Goal: Task Accomplishment & Management: Manage account settings

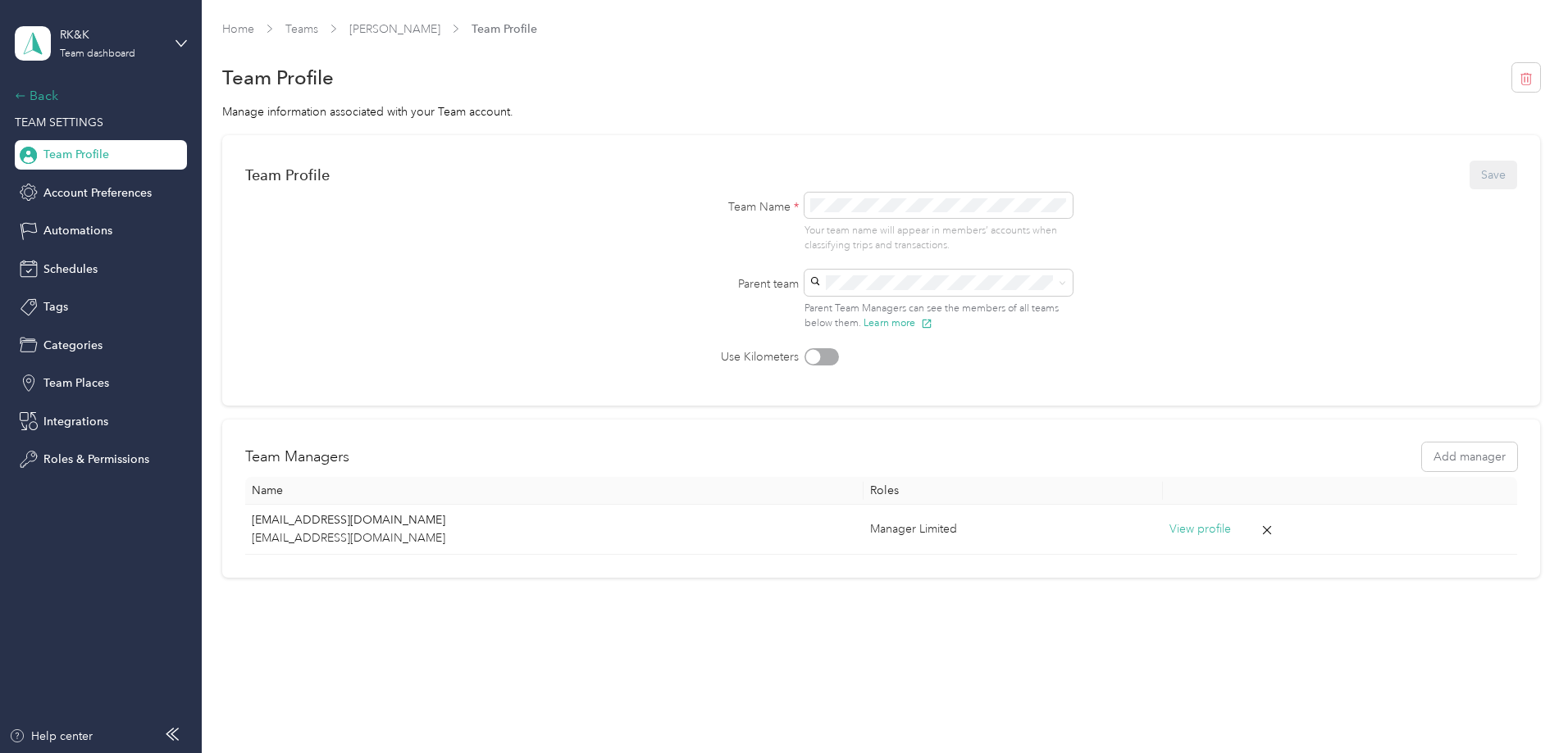
click at [49, 92] on div "Back" at bounding box center [97, 96] width 164 height 20
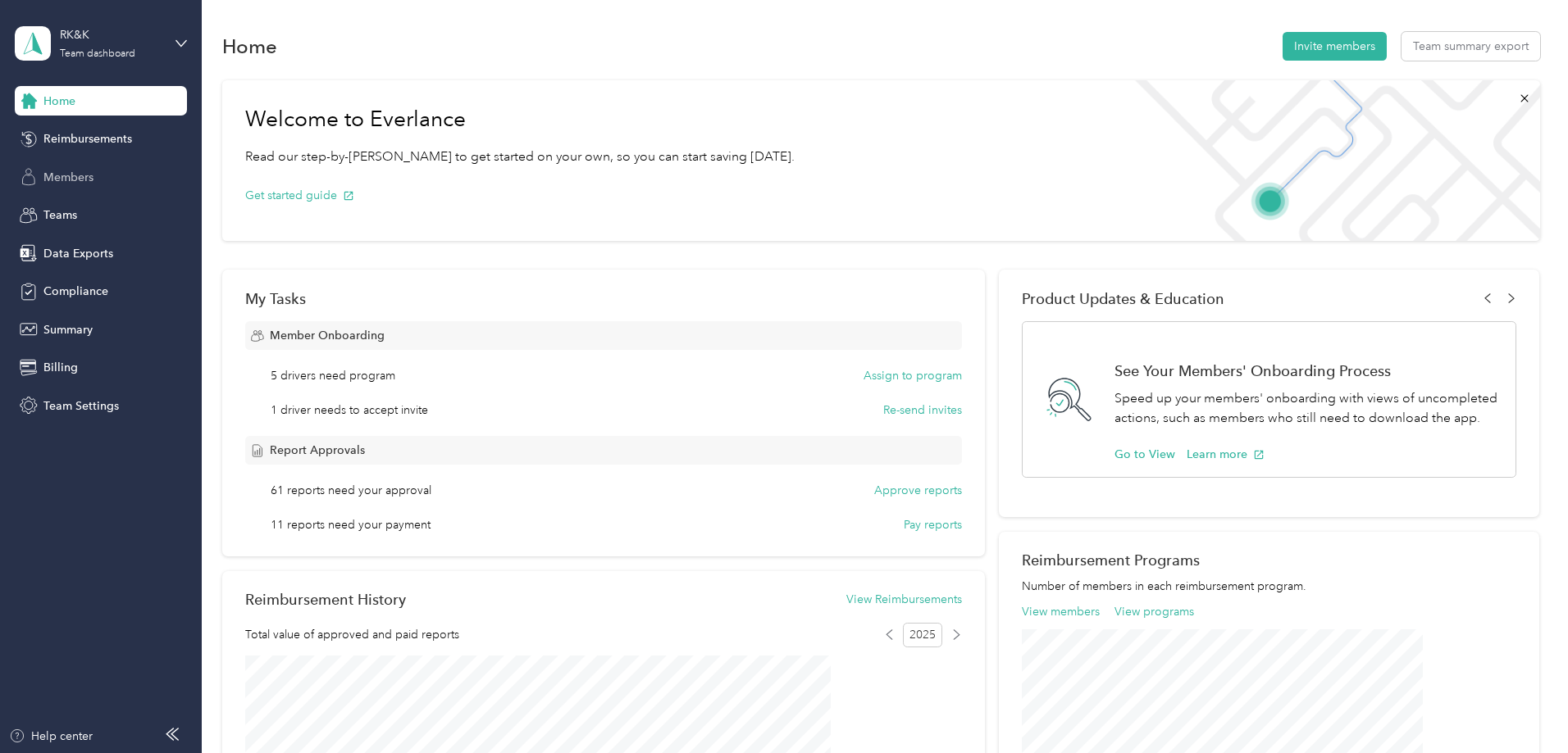
click at [73, 185] on span "Members" at bounding box center [68, 176] width 50 height 17
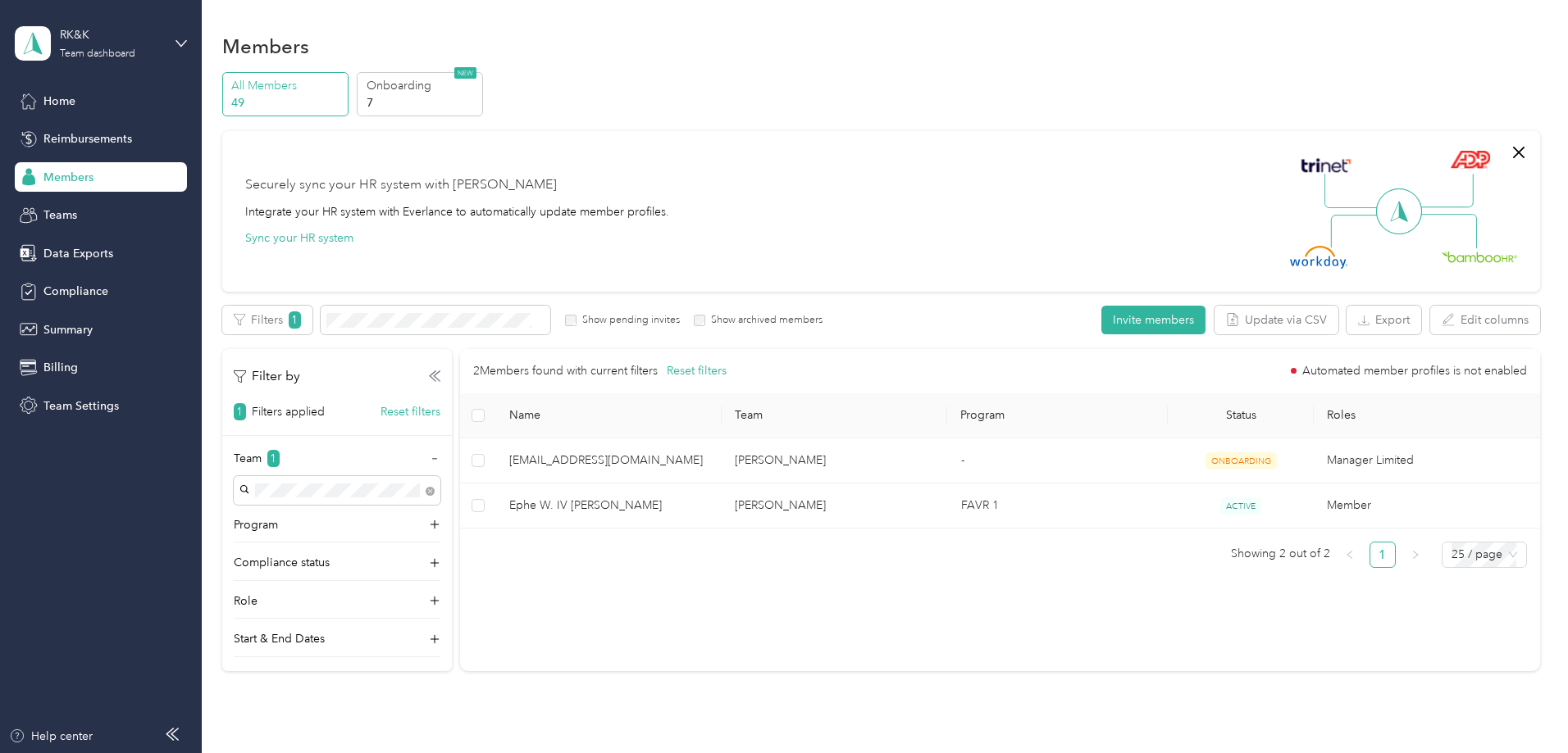
click at [409, 522] on div "[PERSON_NAME] [EMAIL_ADDRESS][DOMAIN_NAME]" at bounding box center [445, 538] width 184 height 55
click at [91, 131] on span "Reimbursements" at bounding box center [88, 138] width 89 height 17
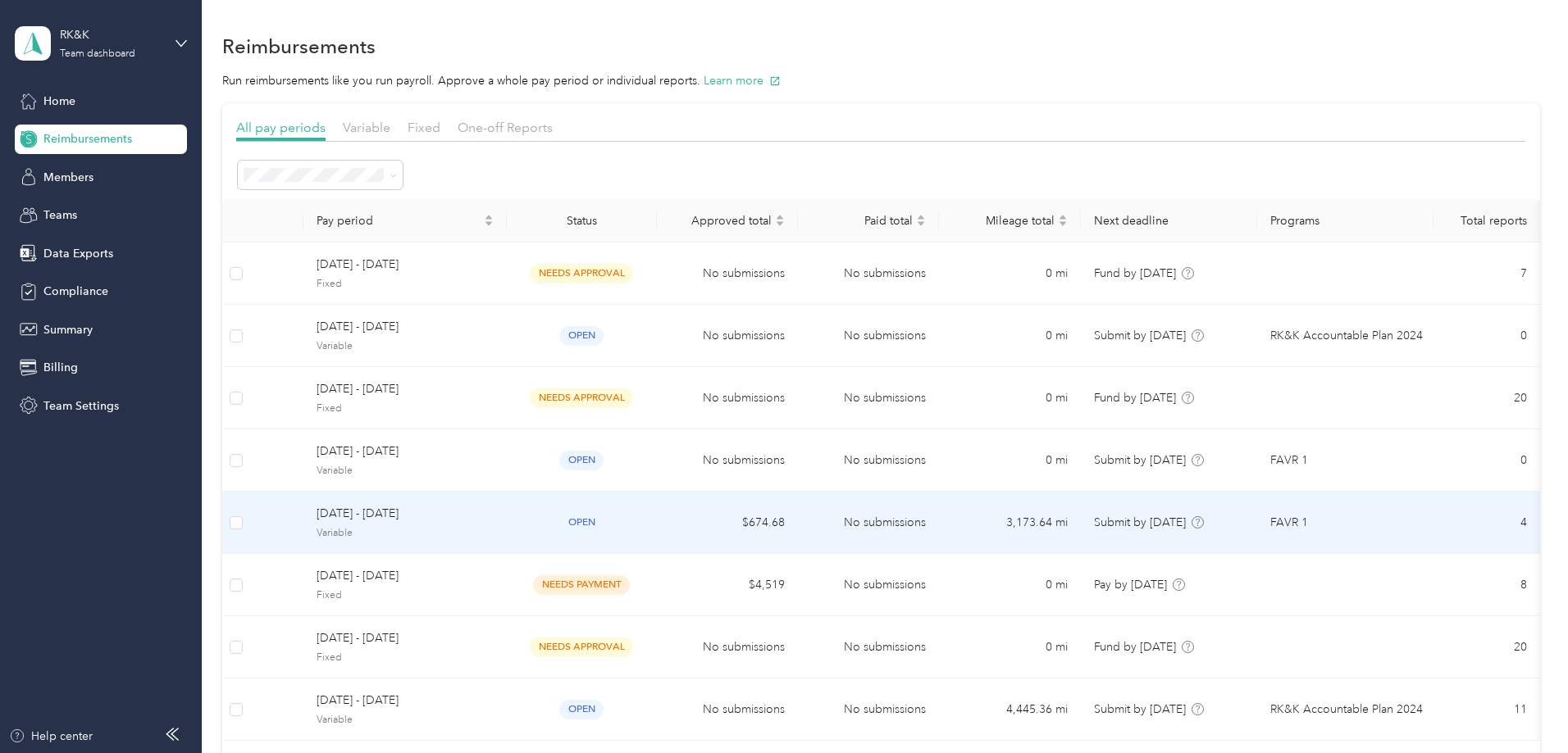
click at [493, 519] on span "[DATE] - [DATE]" at bounding box center [406, 514] width 177 height 18
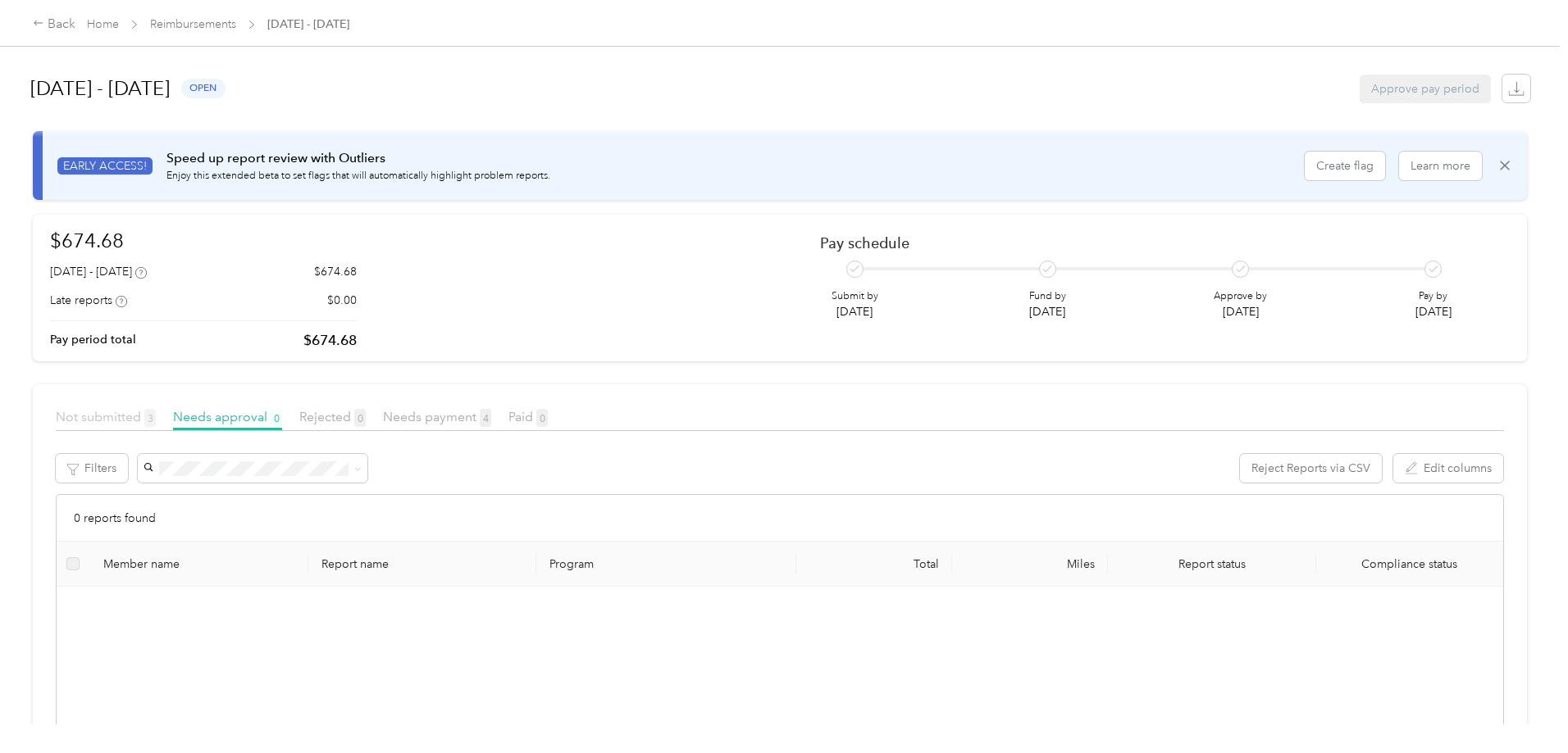
click at [156, 419] on span "Not submitted 3" at bounding box center [106, 417] width 100 height 16
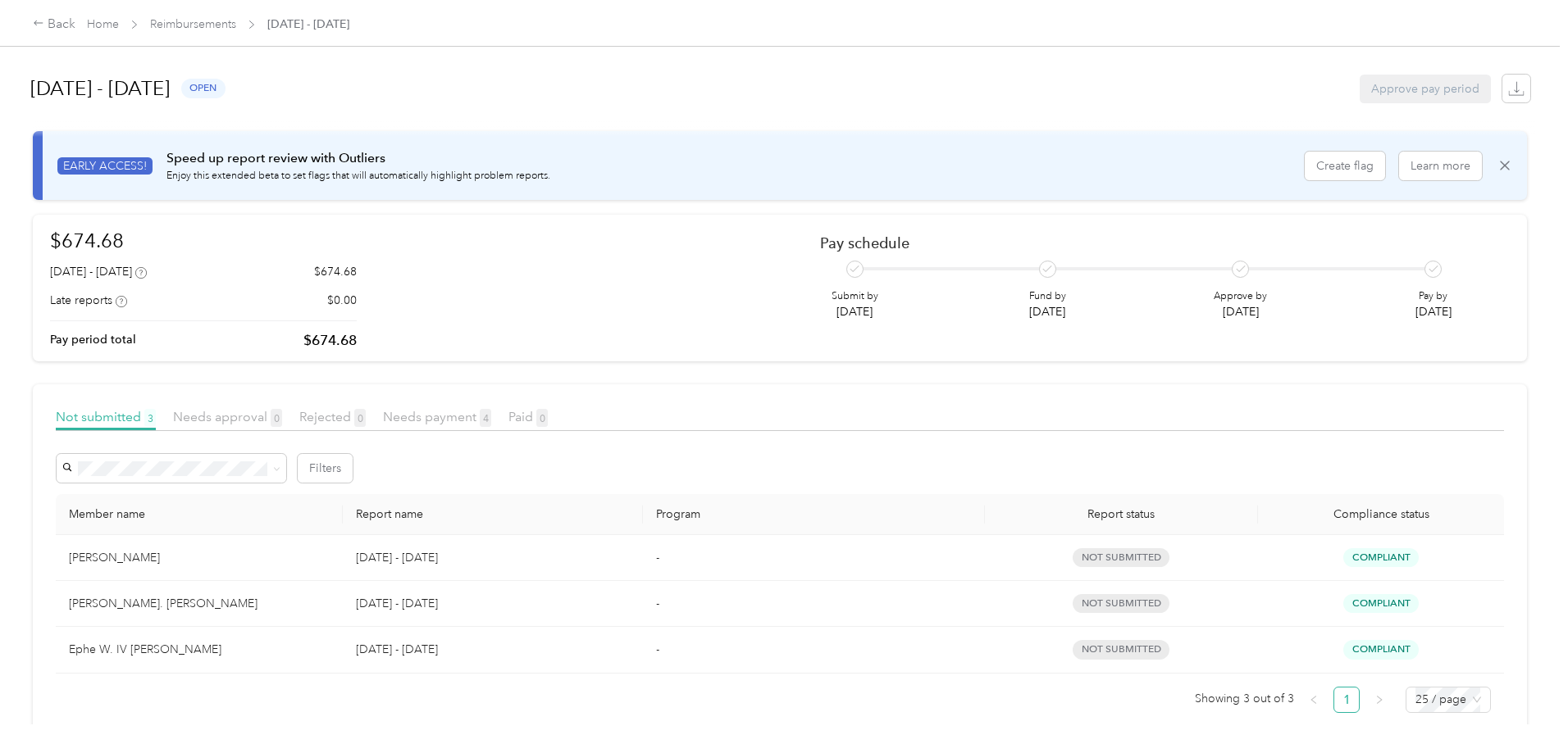
scroll to position [38, 0]
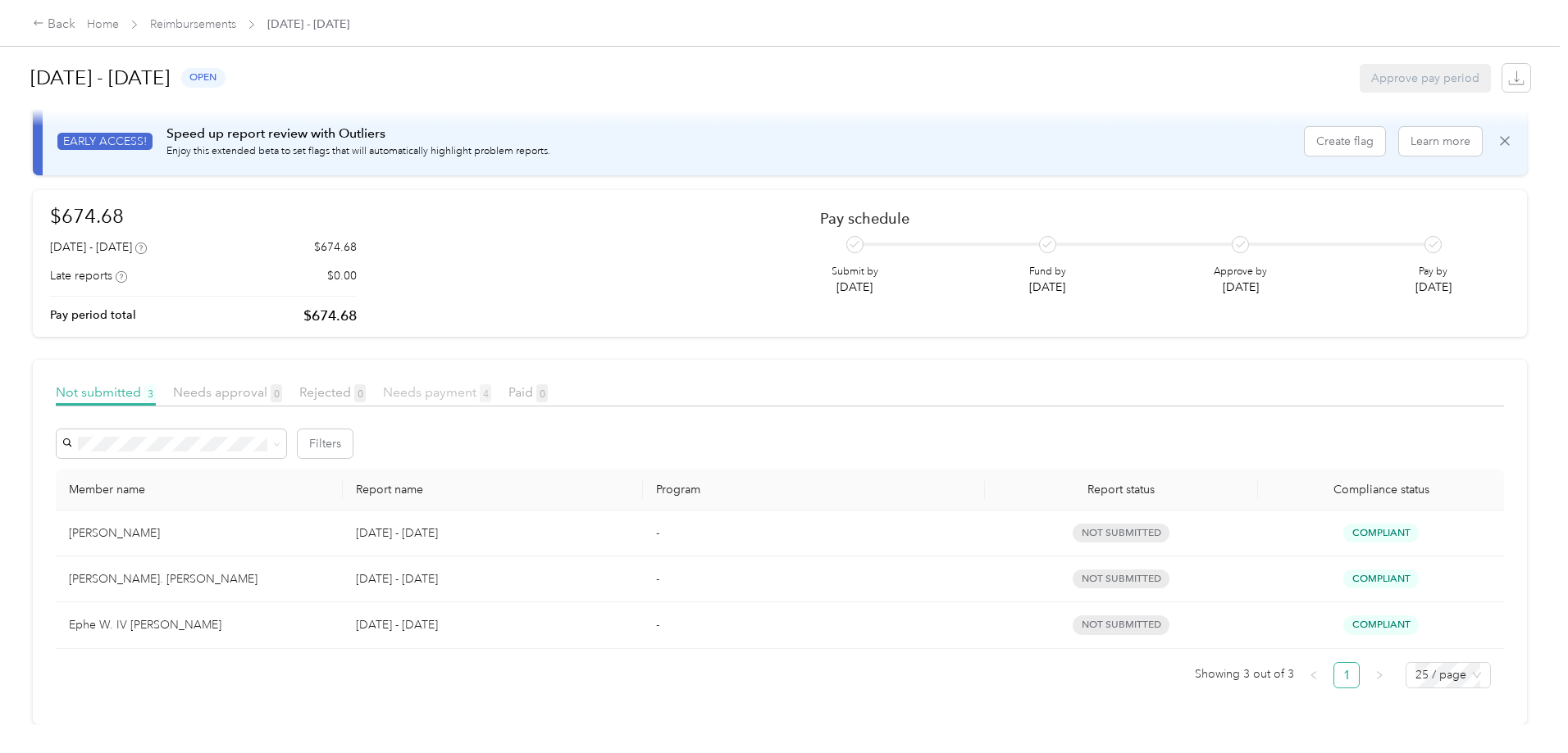
click at [492, 385] on span "Needs payment 4" at bounding box center [437, 393] width 108 height 16
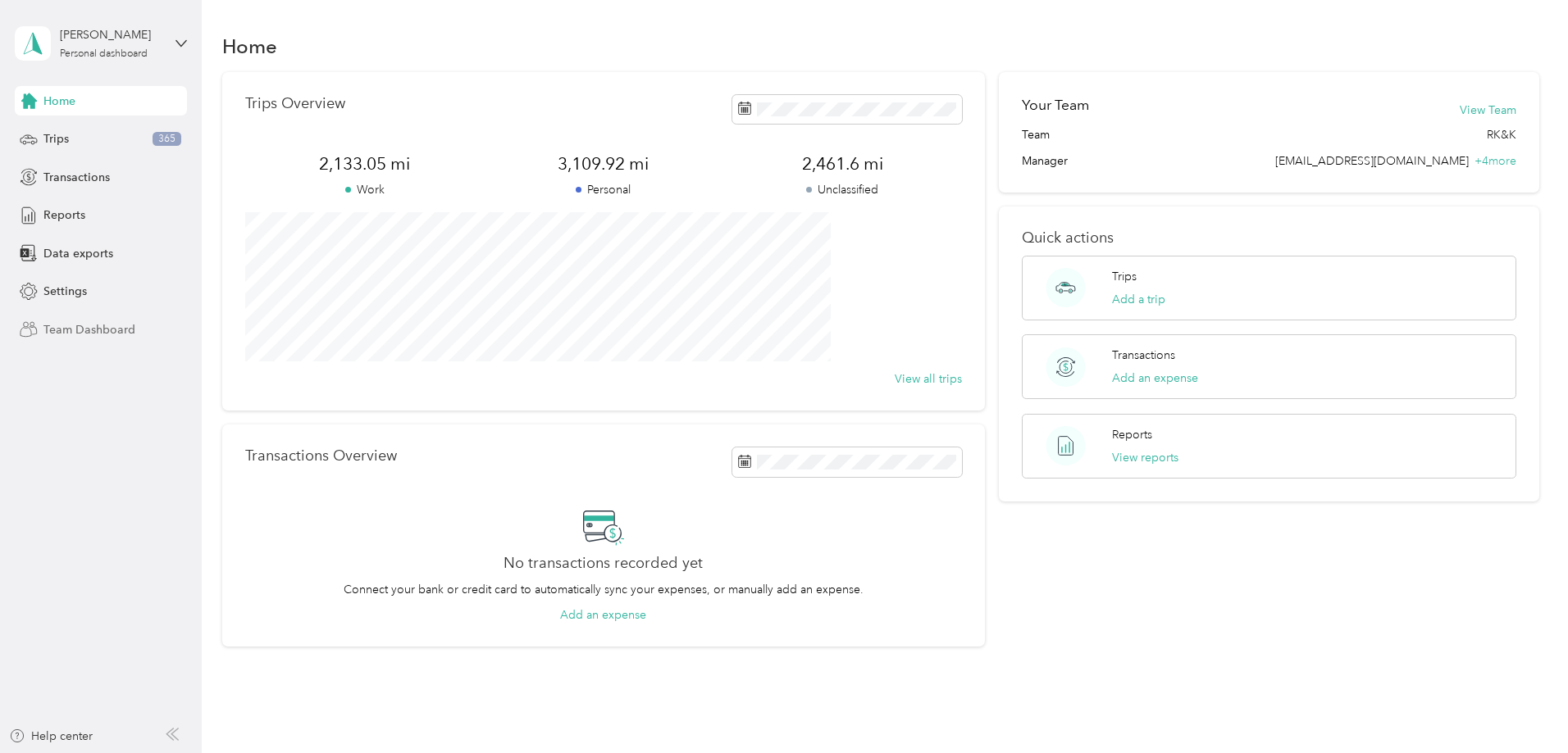
click at [83, 331] on span "Team Dashboard" at bounding box center [90, 329] width 92 height 17
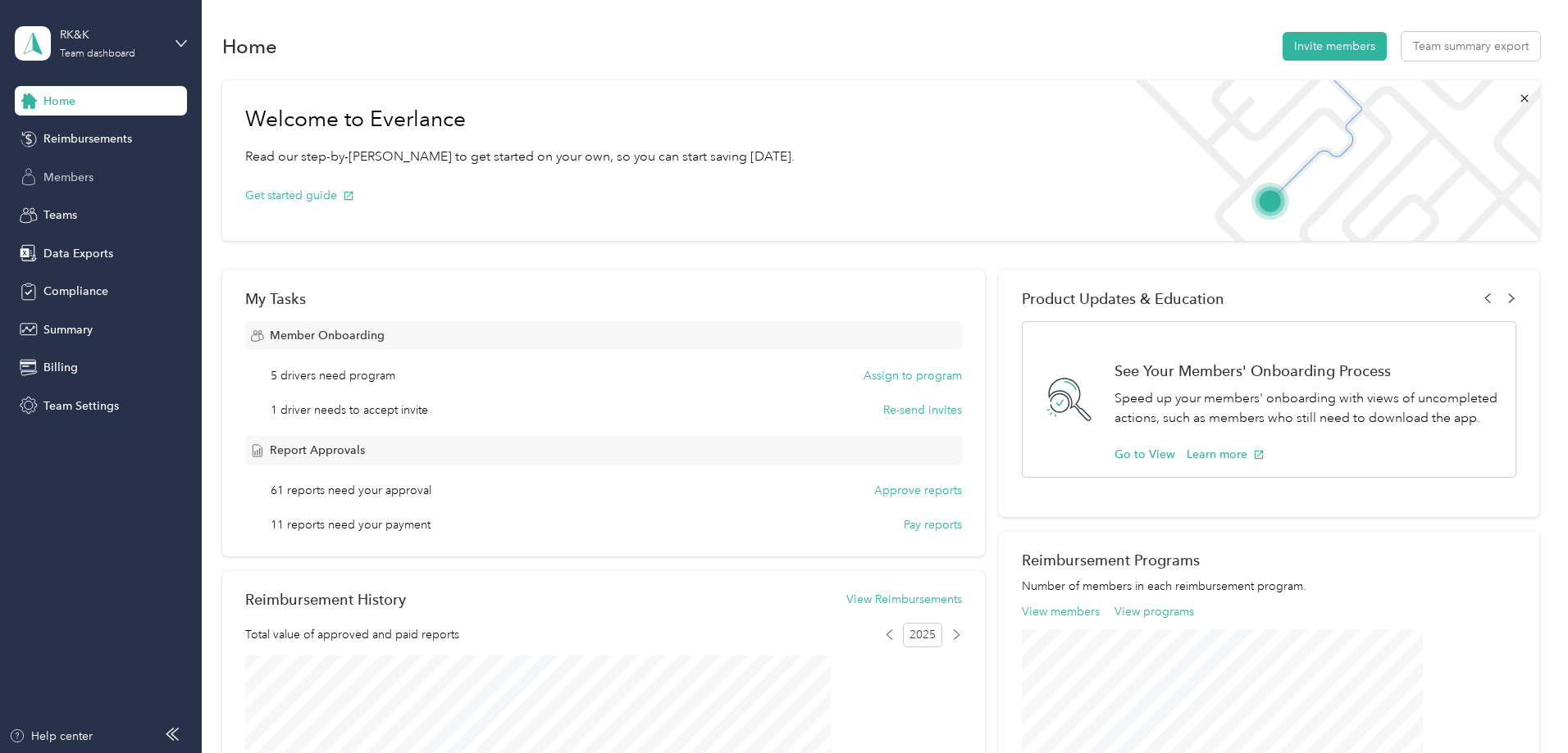
click at [71, 171] on span "Members" at bounding box center [68, 176] width 50 height 17
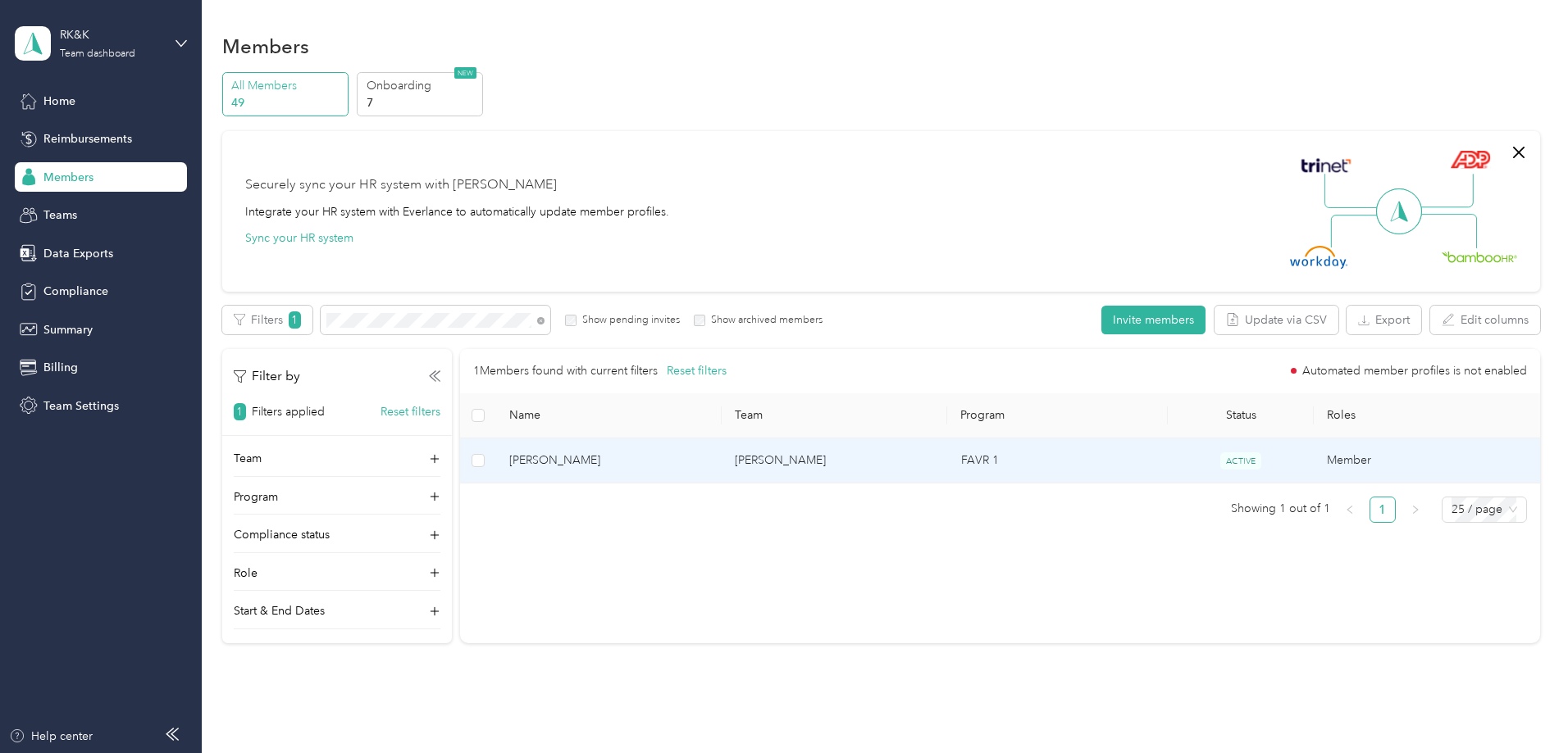
click at [709, 463] on span "[PERSON_NAME]" at bounding box center [609, 460] width 200 height 18
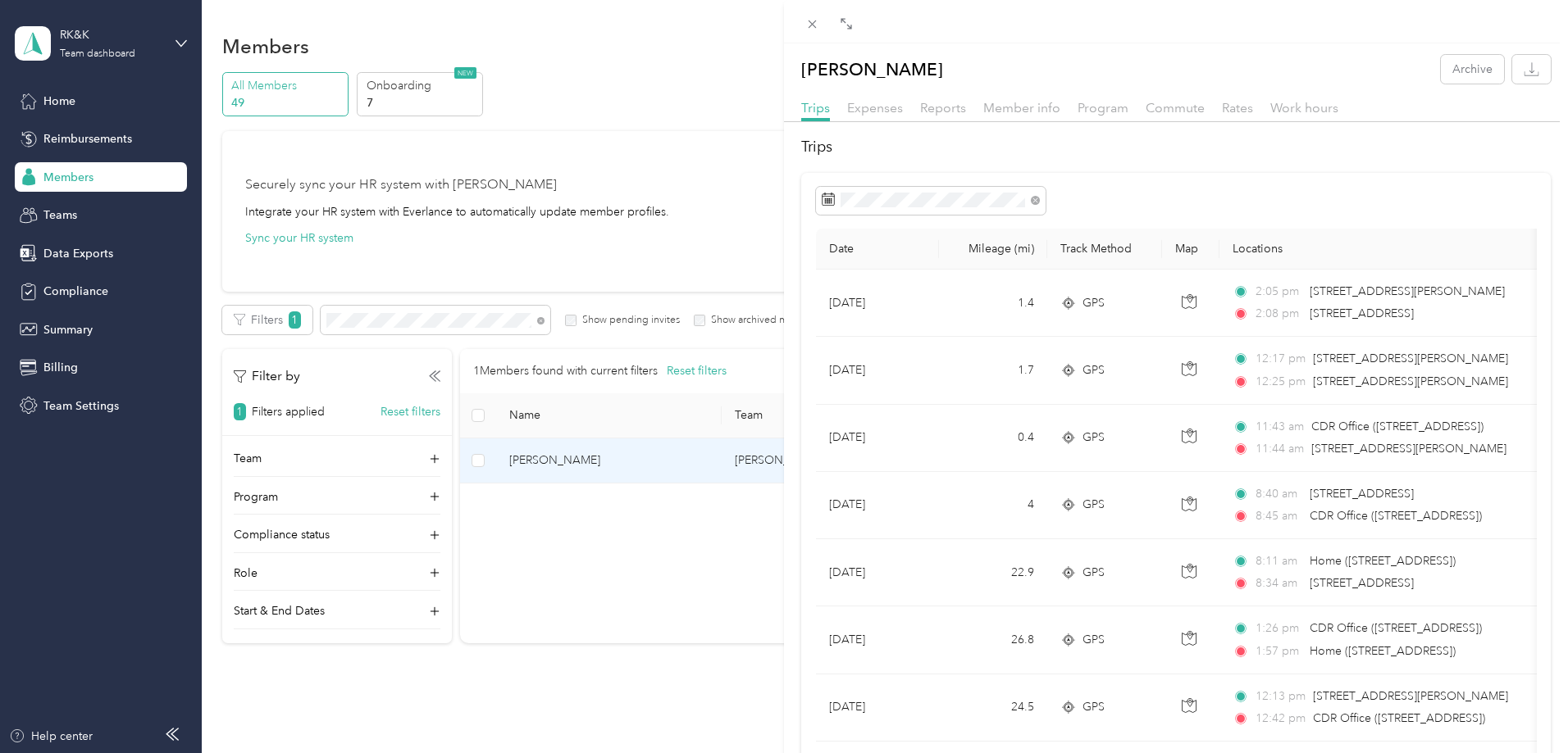
click at [1004, 98] on div "Member info" at bounding box center [1021, 108] width 77 height 20
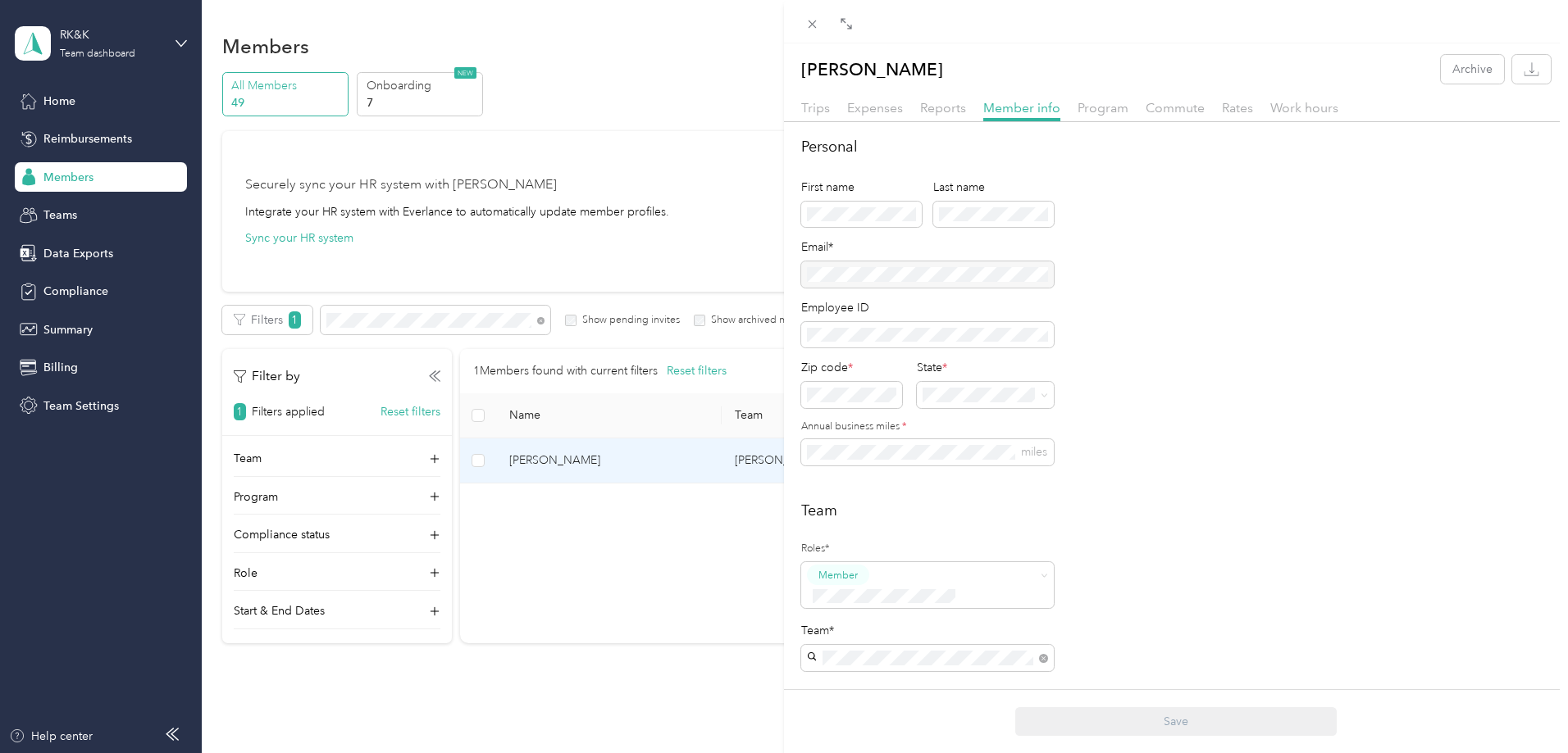
click at [863, 419] on div "Alan Autry No managers" at bounding box center [927, 419] width 230 height 38
click at [1151, 726] on button "Save" at bounding box center [1176, 722] width 321 height 28
click at [69, 216] on div "Cole R. Parker Archive Trips Expenses Reports Member info Program Commute Rates…" at bounding box center [784, 376] width 1568 height 753
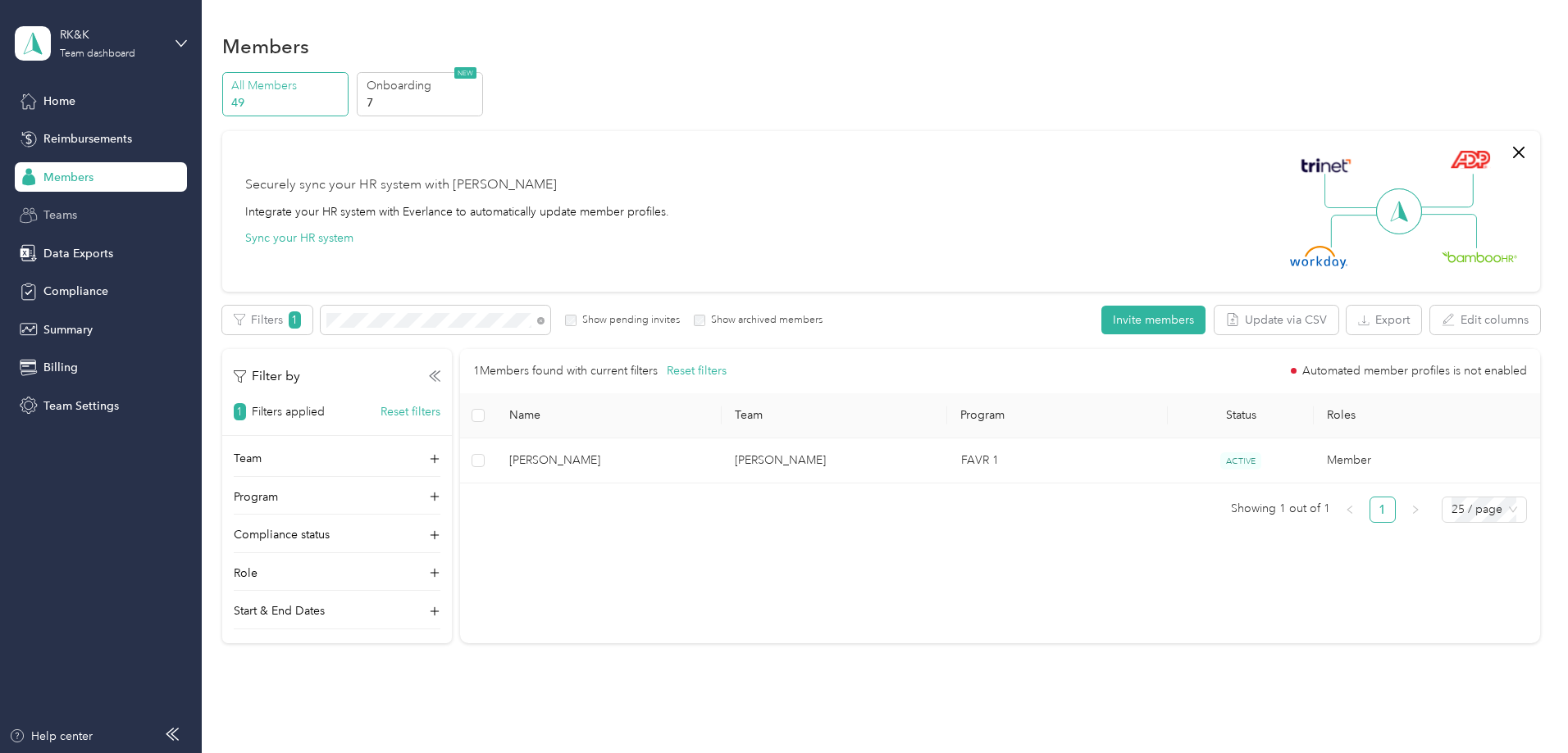
click at [59, 215] on span "Teams" at bounding box center [60, 215] width 34 height 17
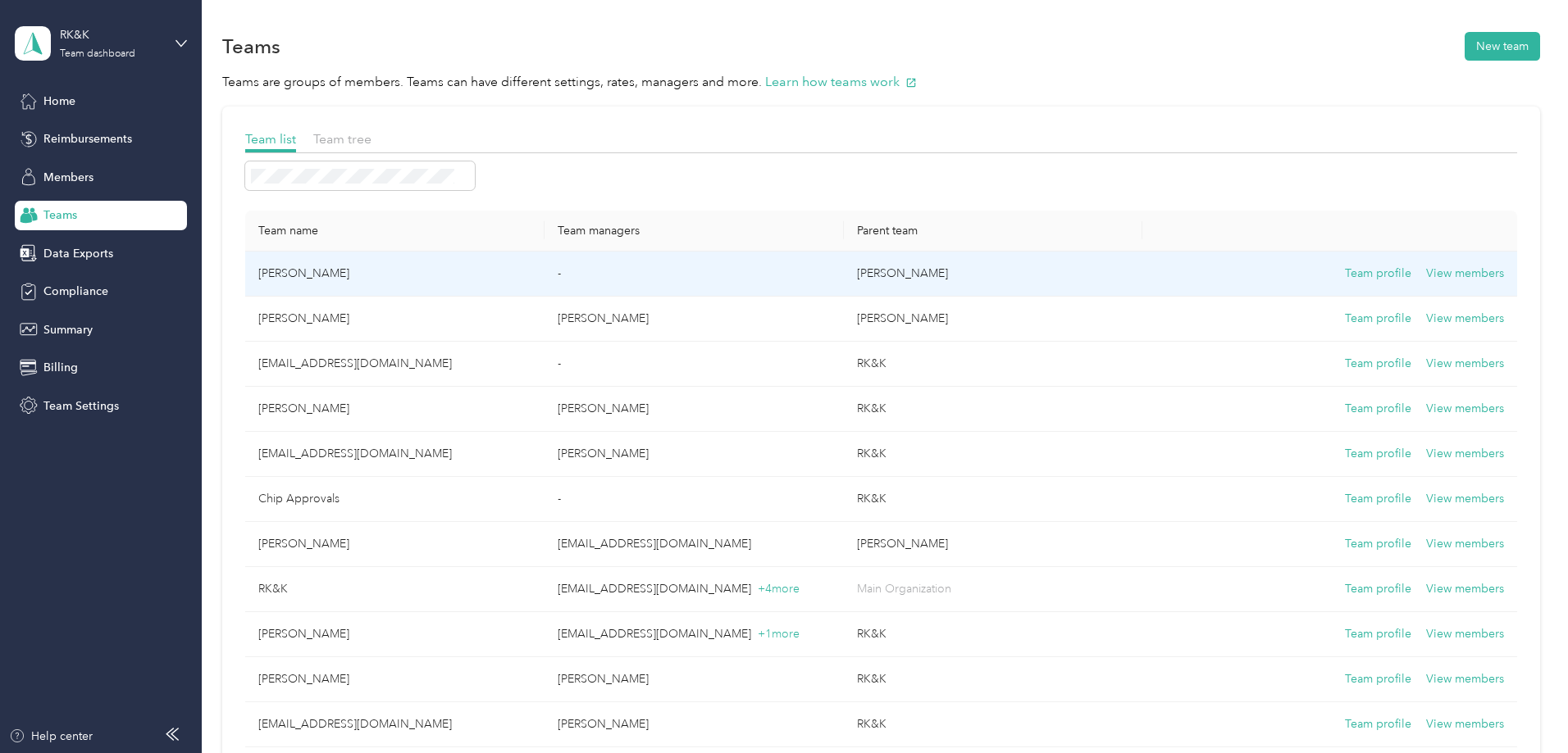
click at [445, 273] on td "Alan Autry" at bounding box center [394, 274] width 299 height 45
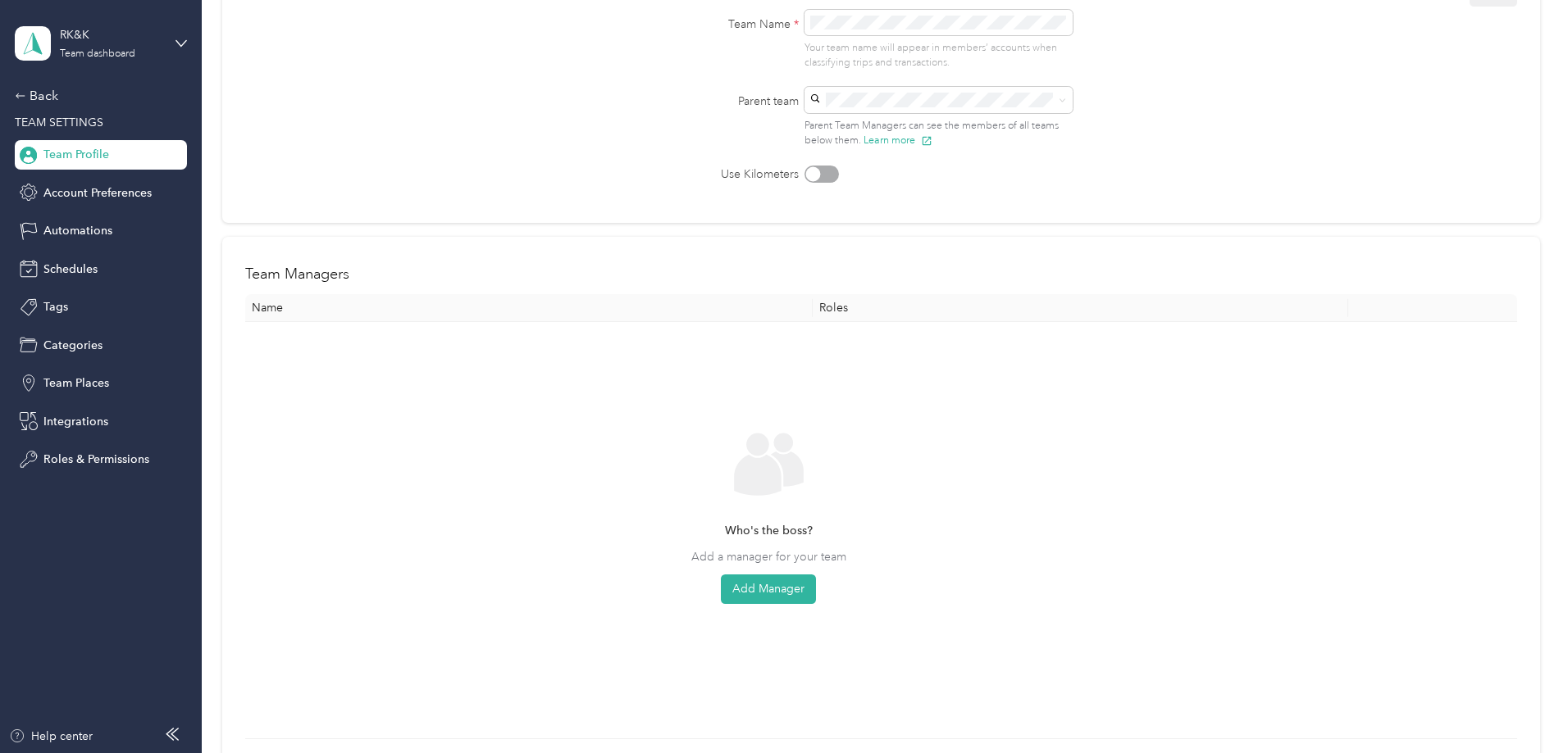
scroll to position [251, 0]
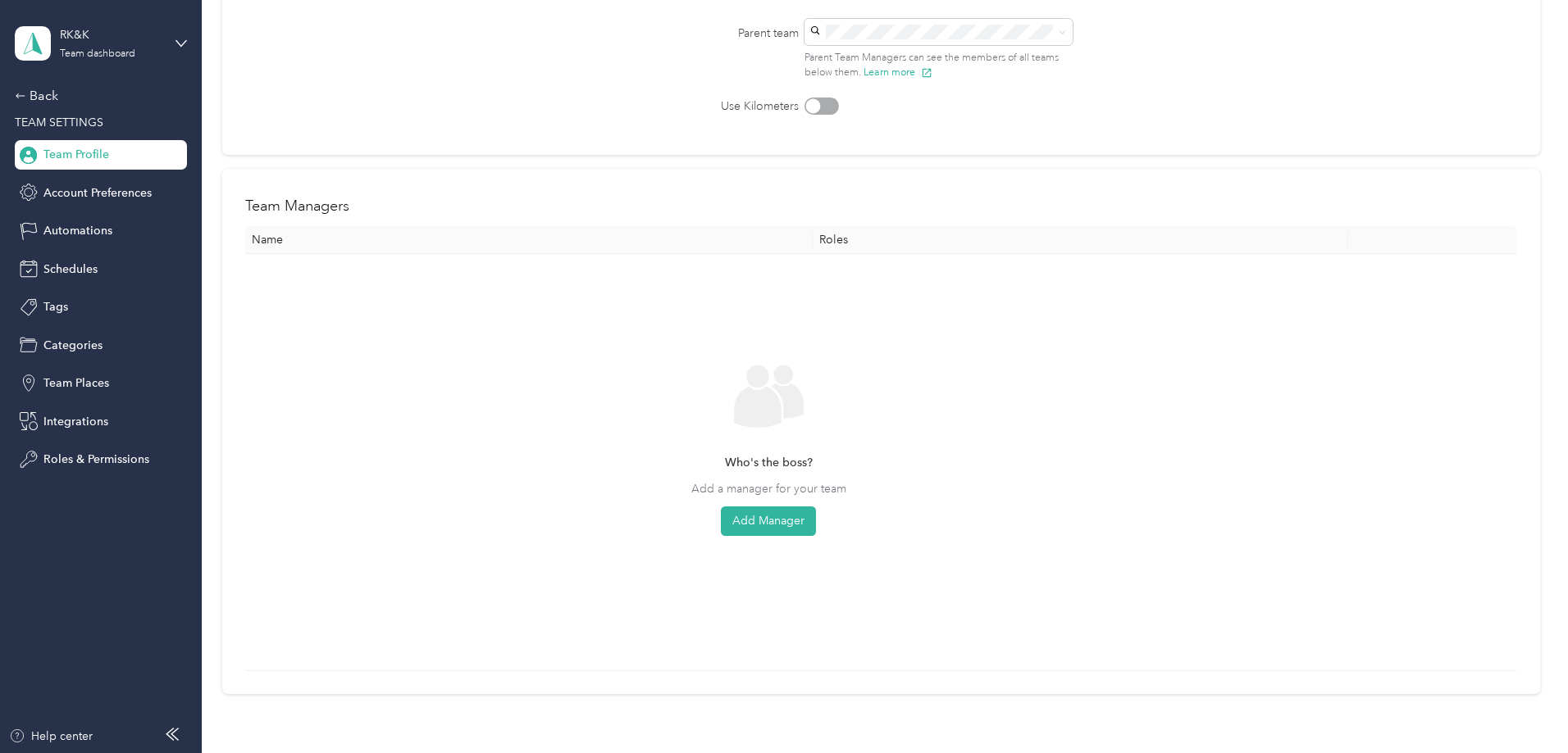
click at [845, 539] on div "Who's the boss? Add a manager for your team Add Manager" at bounding box center [768, 462] width 1021 height 390
click at [816, 527] on button "Add Manager" at bounding box center [768, 521] width 95 height 29
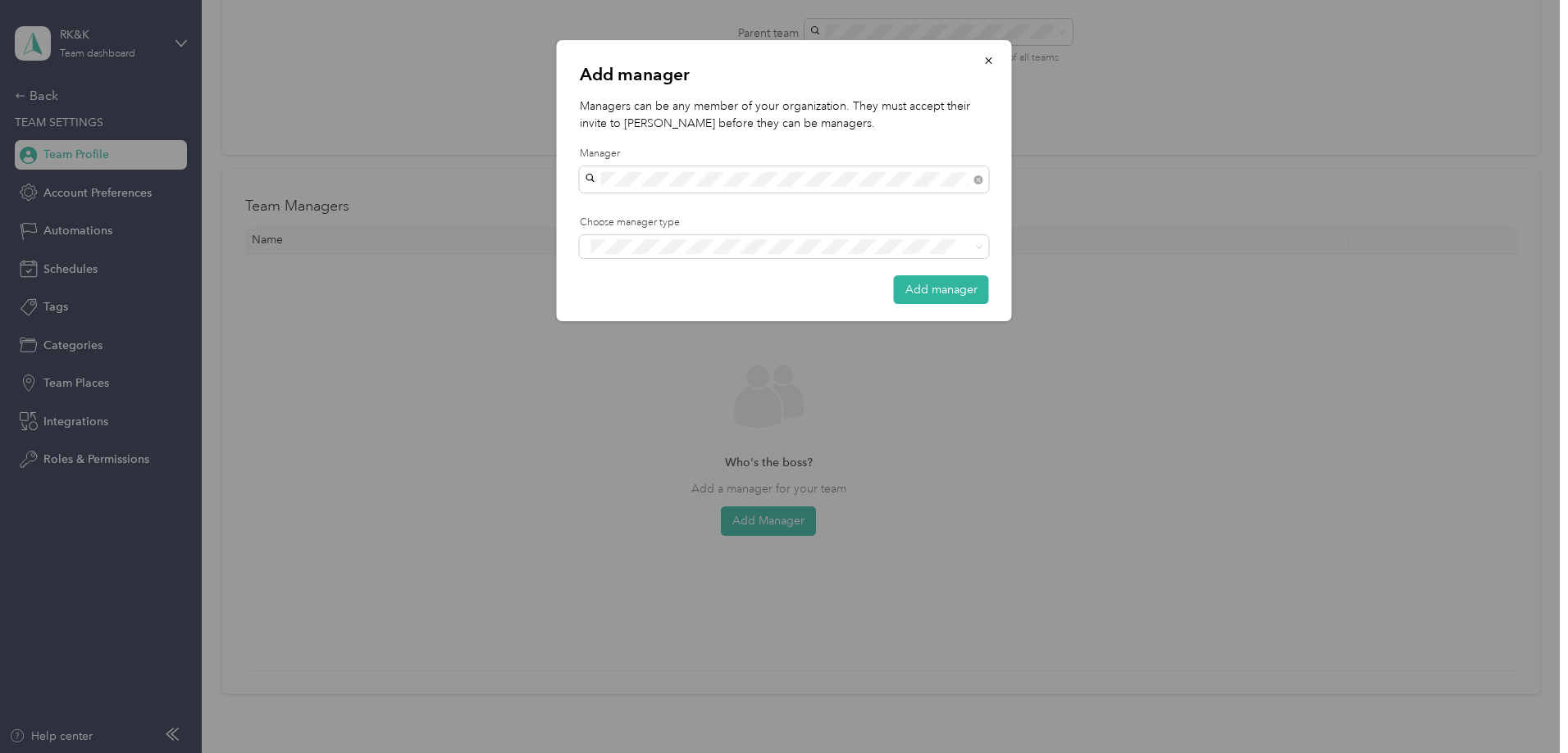
click at [605, 206] on span "aautry@rkk.com" at bounding box center [688, 208] width 193 height 14
click at [666, 269] on span "Manager Limited" at bounding box center [642, 276] width 79 height 15
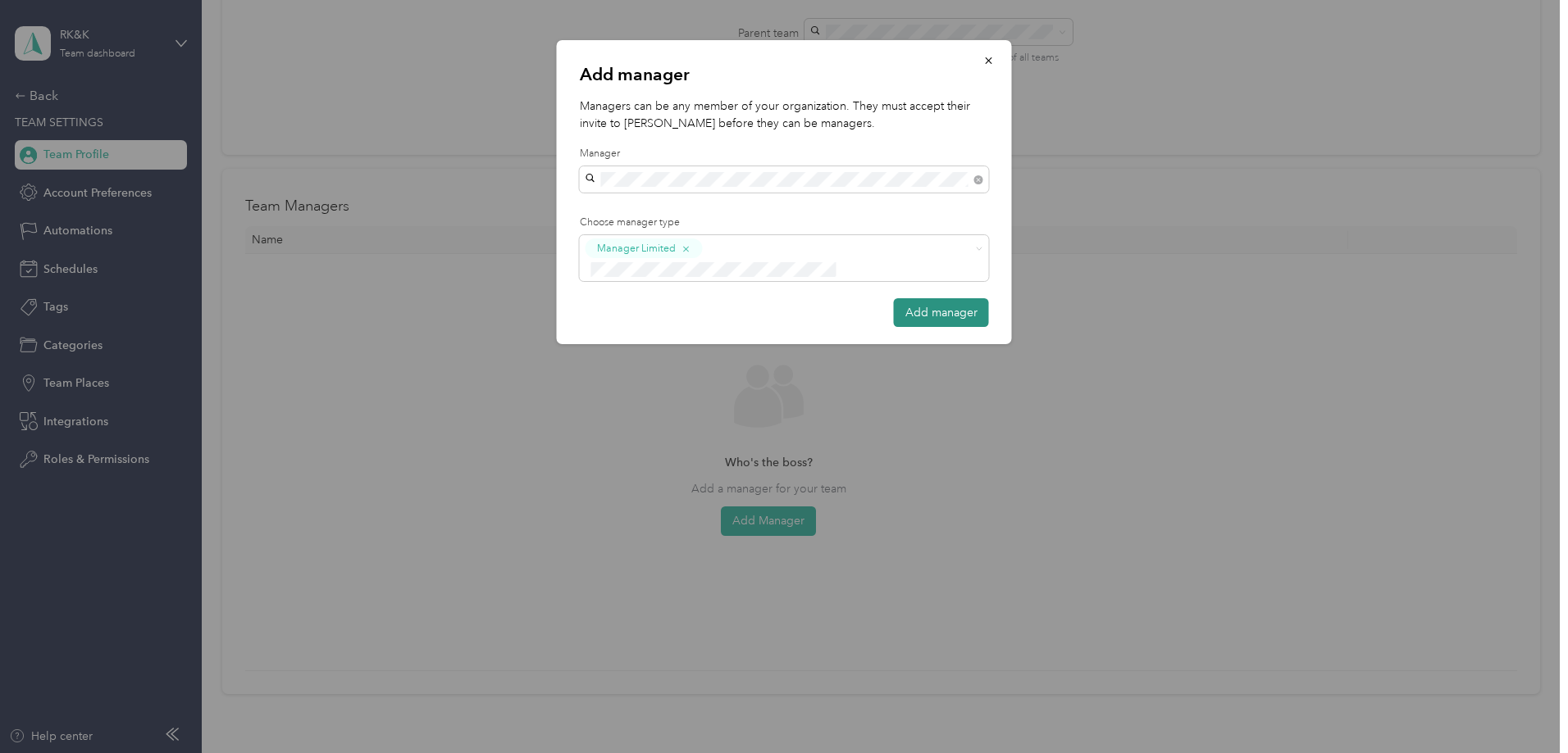
click at [970, 298] on button "Add manager" at bounding box center [942, 312] width 95 height 28
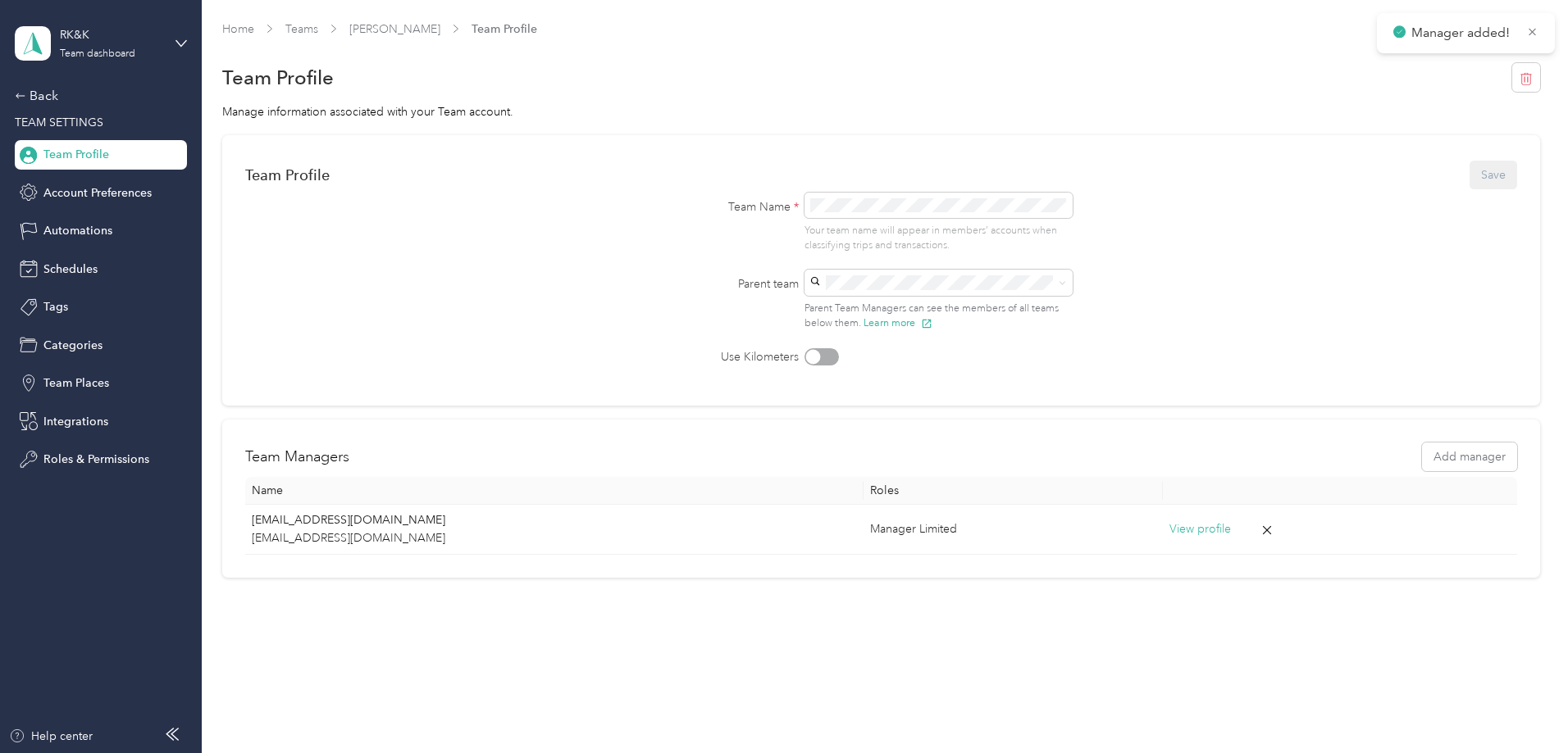
scroll to position [0, 0]
